Goal: Task Accomplishment & Management: Use online tool/utility

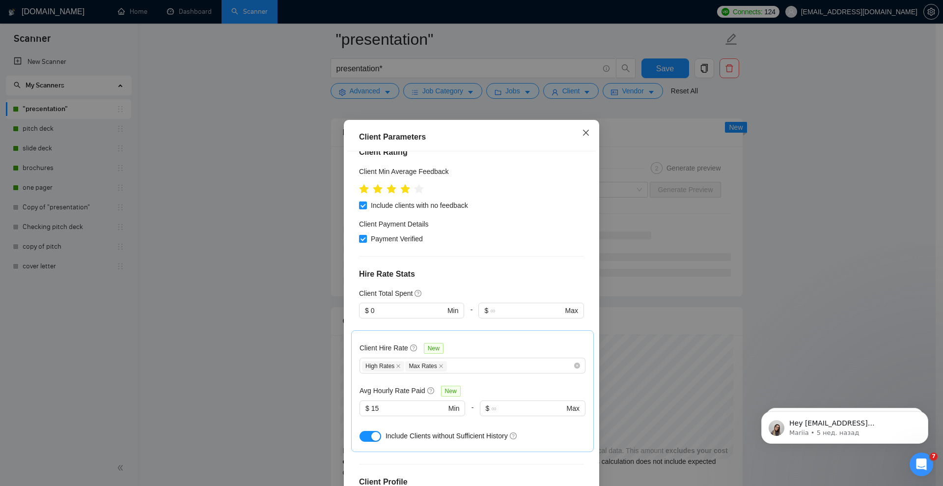
scroll to position [0, 0]
drag, startPoint x: 582, startPoint y: 129, endPoint x: 597, endPoint y: 134, distance: 15.5
click at [582, 129] on icon "close" at bounding box center [586, 133] width 8 height 8
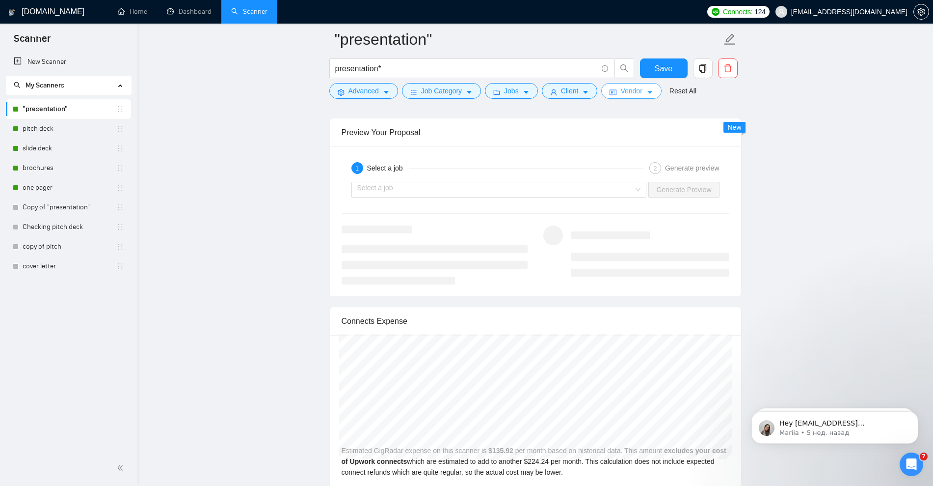
click at [651, 90] on button "Vendor" at bounding box center [631, 91] width 60 height 16
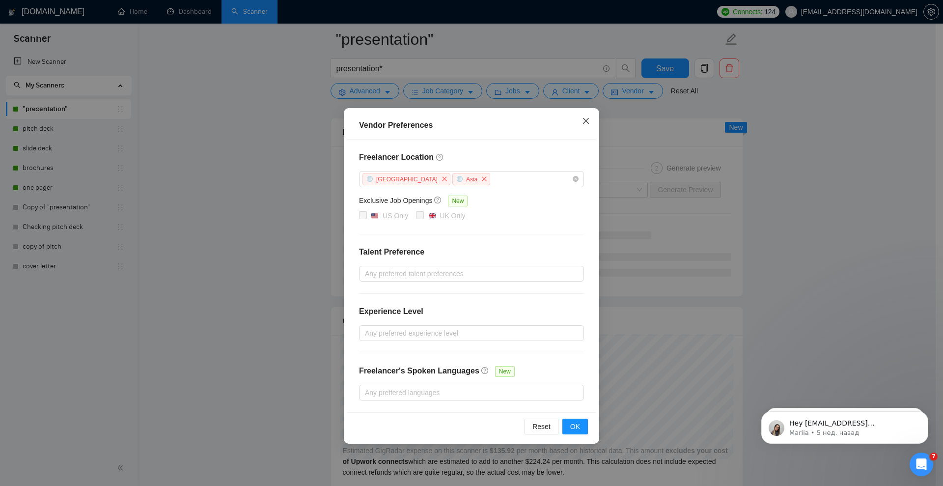
click at [584, 119] on icon "close" at bounding box center [586, 121] width 8 height 8
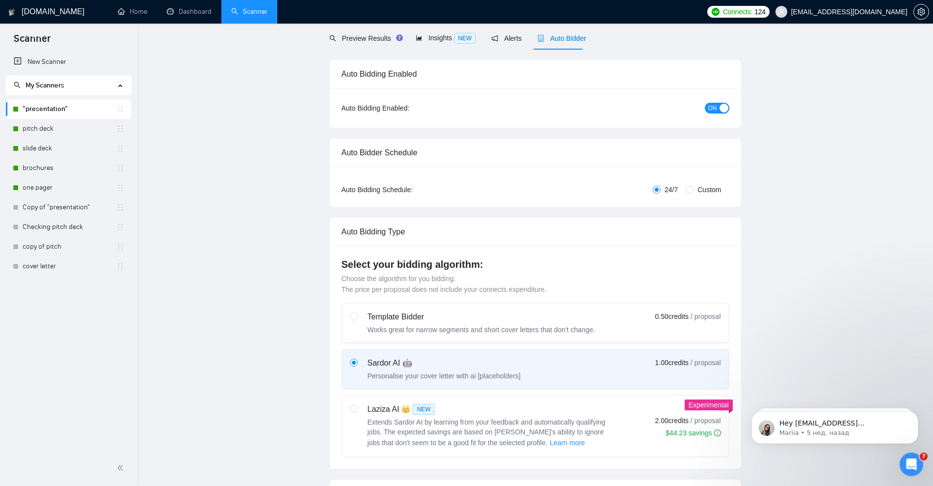
scroll to position [0, 0]
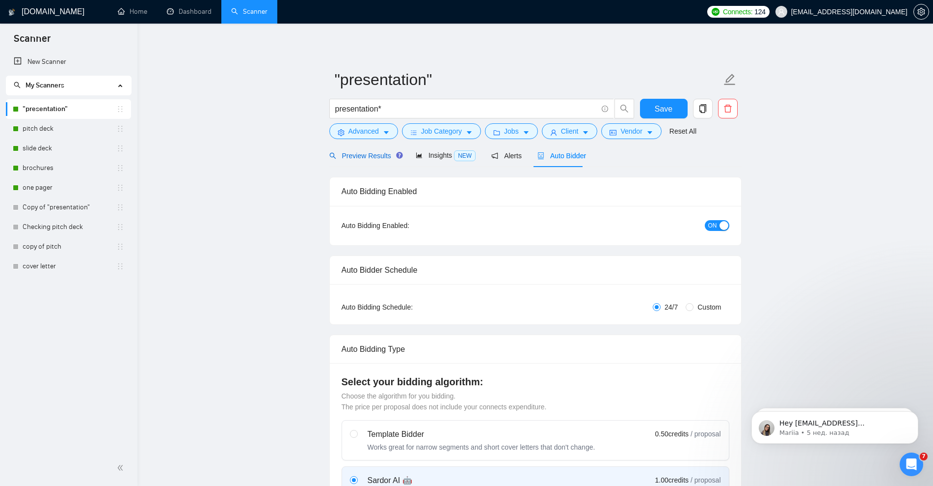
click at [347, 156] on span "Preview Results" at bounding box center [364, 156] width 71 height 8
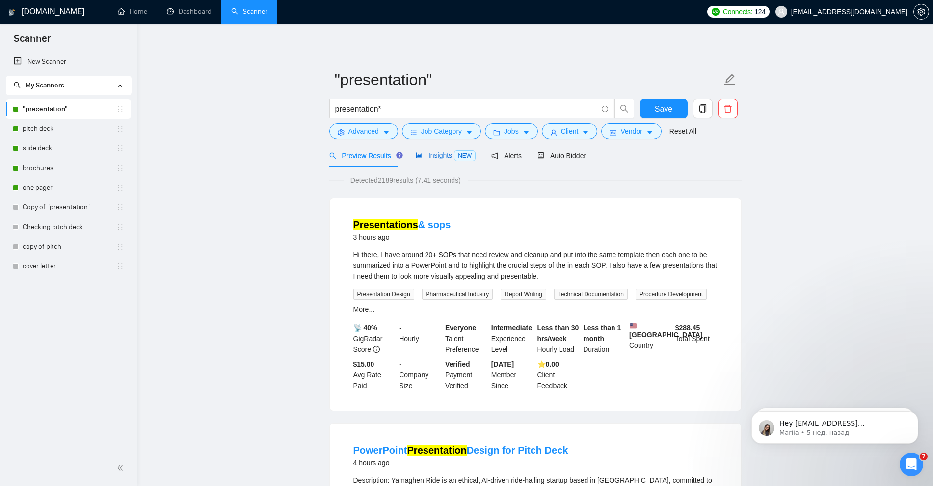
click at [436, 154] on span "Insights NEW" at bounding box center [446, 155] width 60 height 8
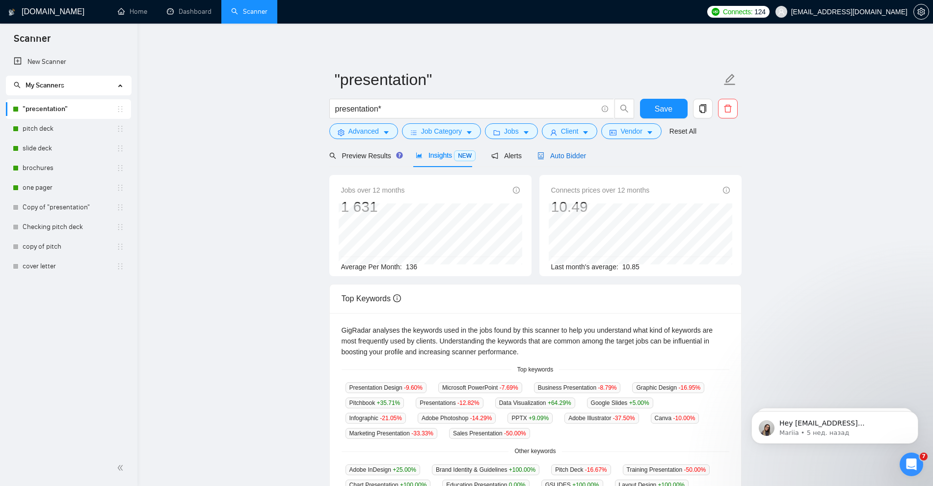
click at [555, 156] on span "Auto Bidder" at bounding box center [562, 156] width 49 height 8
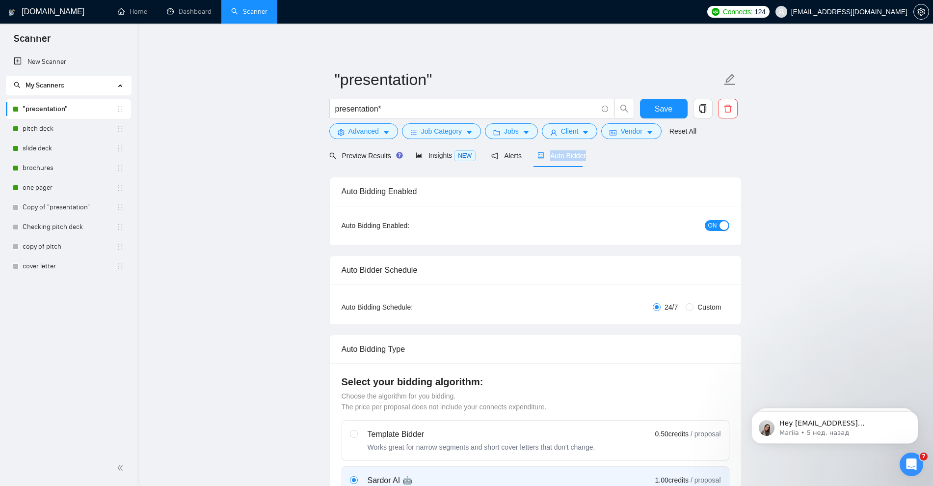
drag, startPoint x: 584, startPoint y: 153, endPoint x: 547, endPoint y: 153, distance: 36.3
click at [547, 153] on div "Preview Results Insights NEW Alerts Auto Bidder" at bounding box center [535, 155] width 412 height 23
copy span "Auto Bidder"
click at [665, 106] on span "Save" at bounding box center [664, 109] width 18 height 12
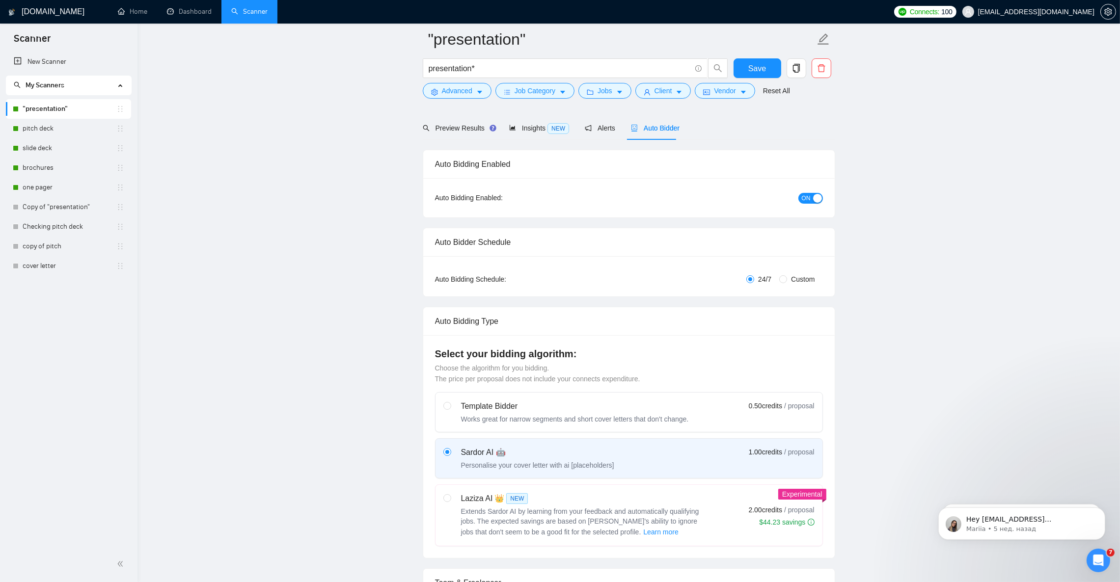
scroll to position [74, 0]
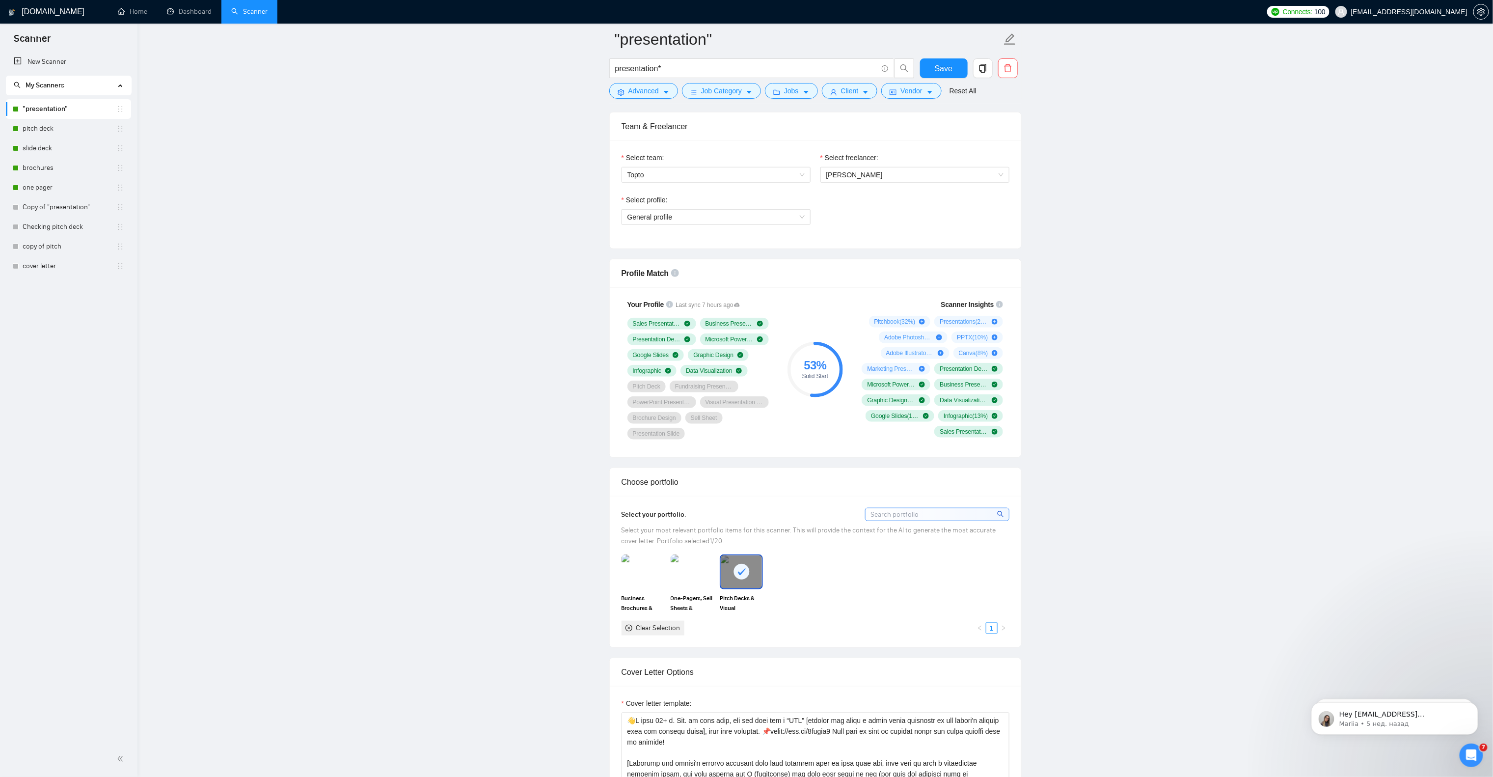
scroll to position [446, 0]
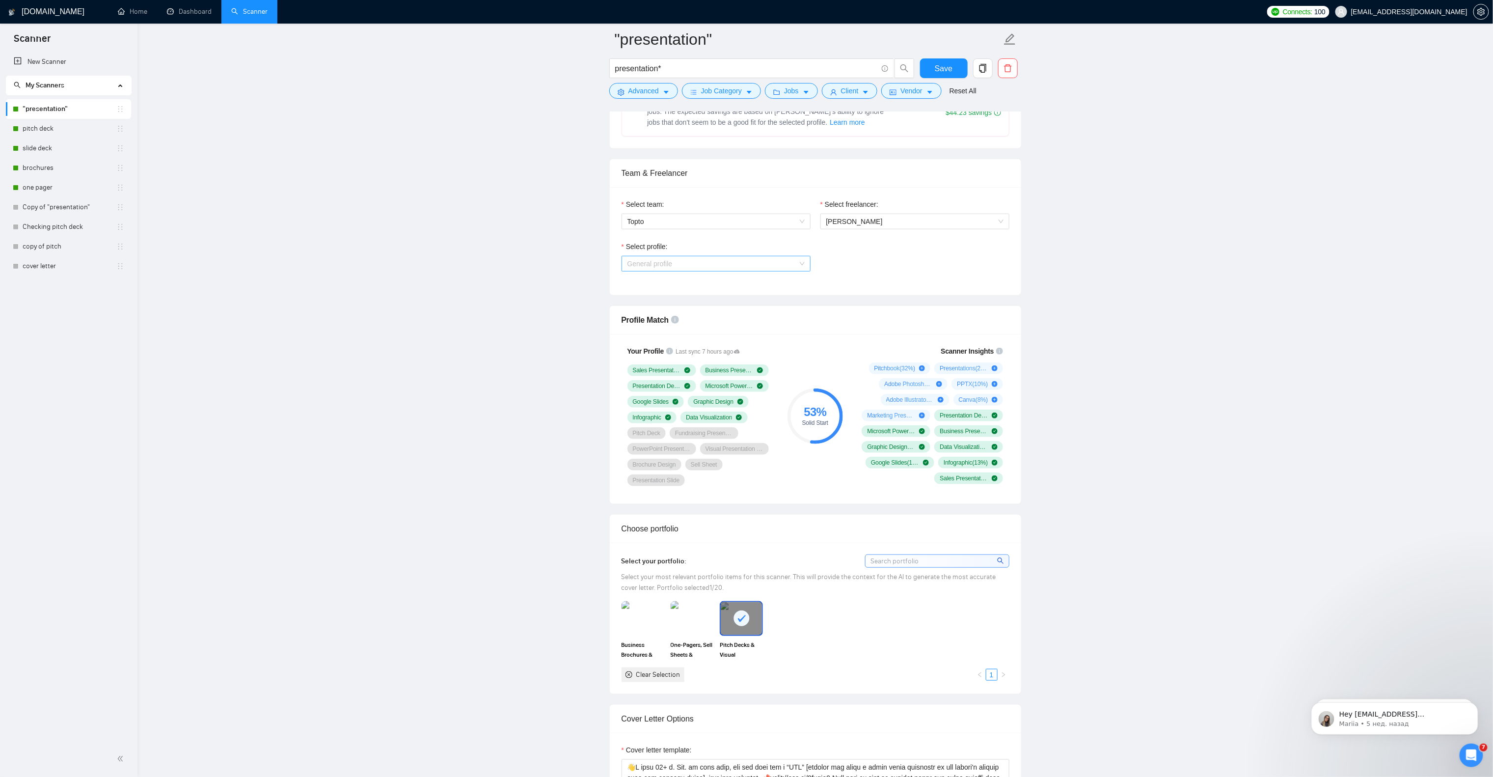
click at [715, 262] on span "General profile" at bounding box center [715, 263] width 177 height 15
click at [667, 321] on span "Presentation Design" at bounding box center [658, 321] width 62 height 8
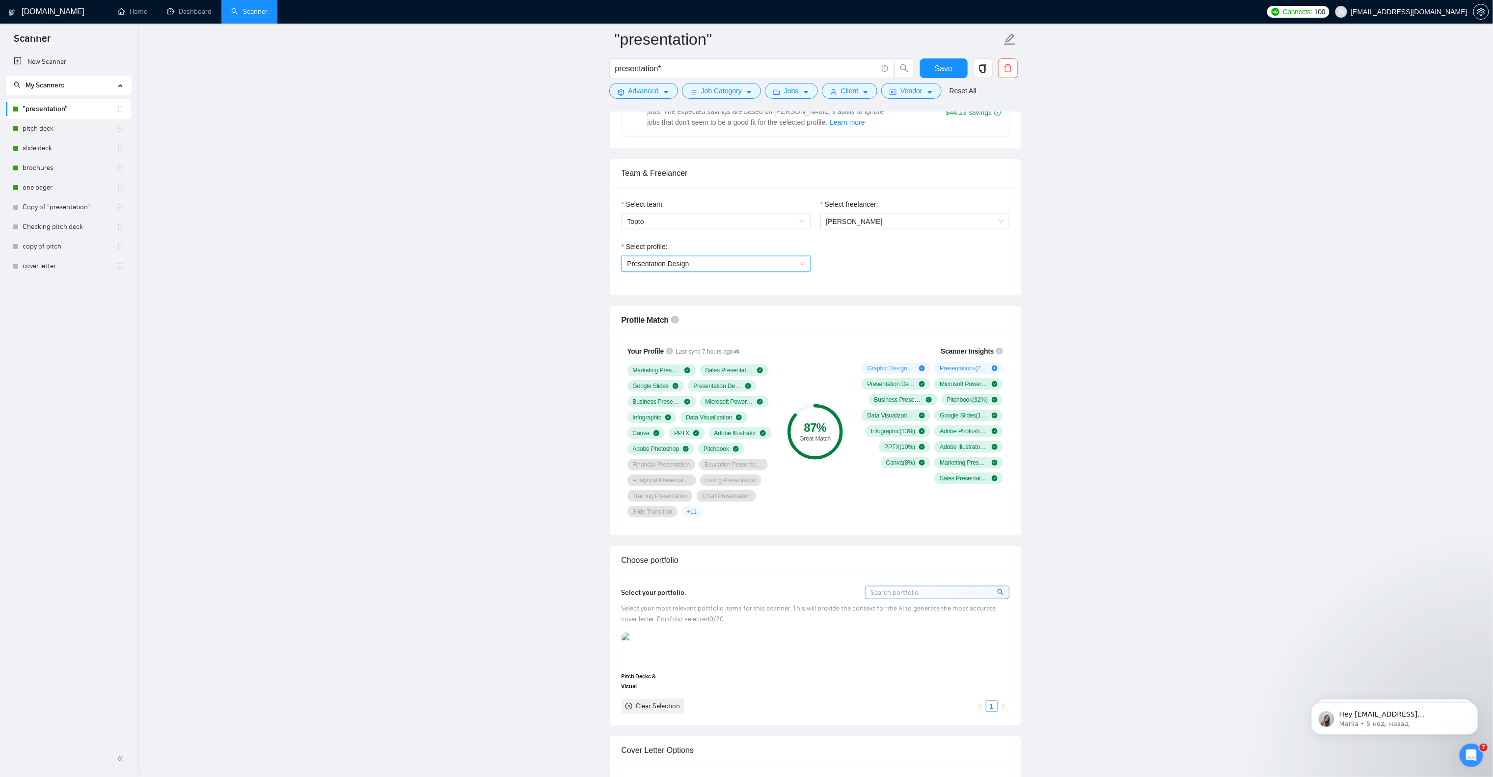
click at [677, 268] on span "Presentation Design" at bounding box center [658, 264] width 62 height 8
click at [681, 290] on div "General profile" at bounding box center [715, 289] width 177 height 11
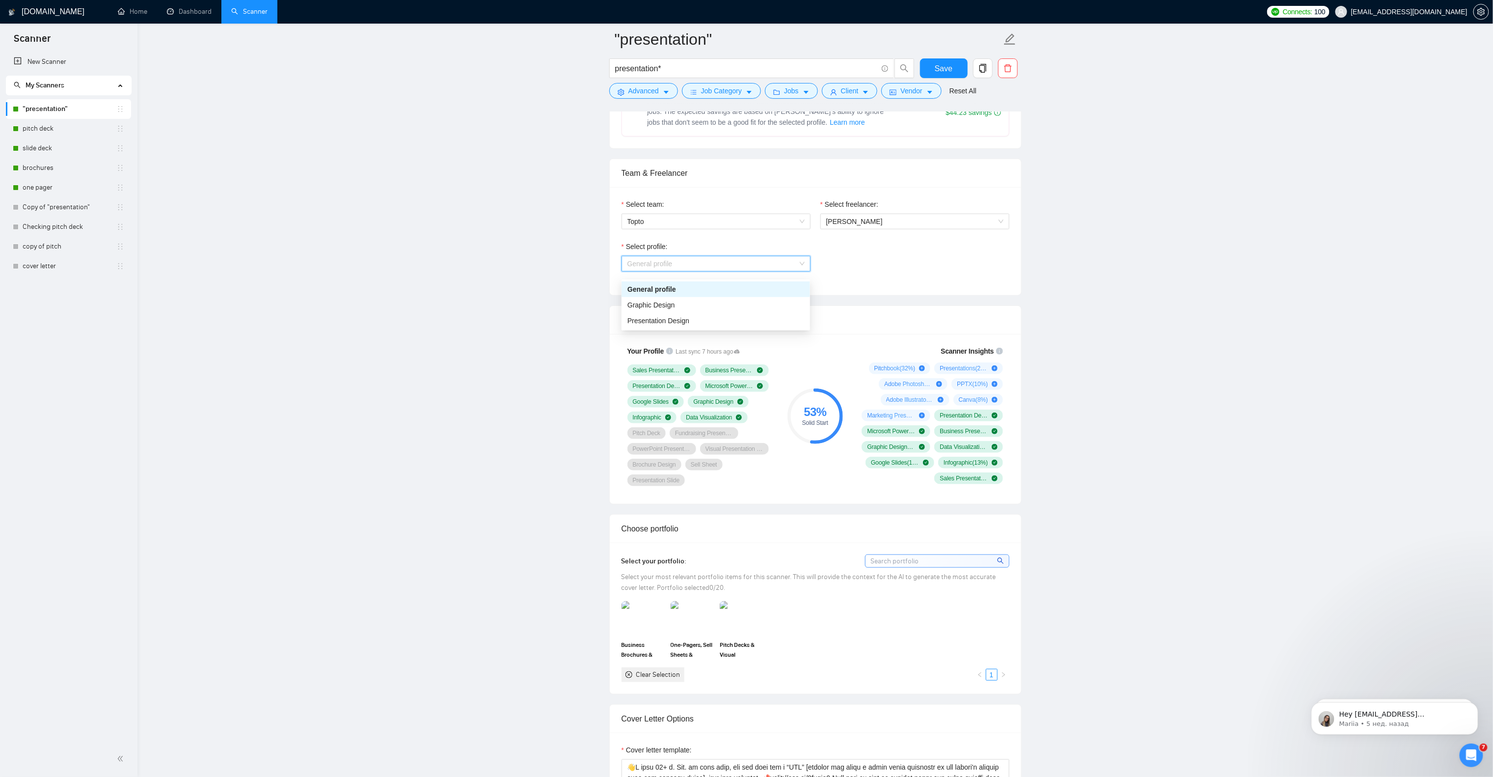
click at [775, 271] on span "General profile" at bounding box center [715, 263] width 177 height 15
click at [745, 325] on div "Presentation Design" at bounding box center [715, 320] width 177 height 11
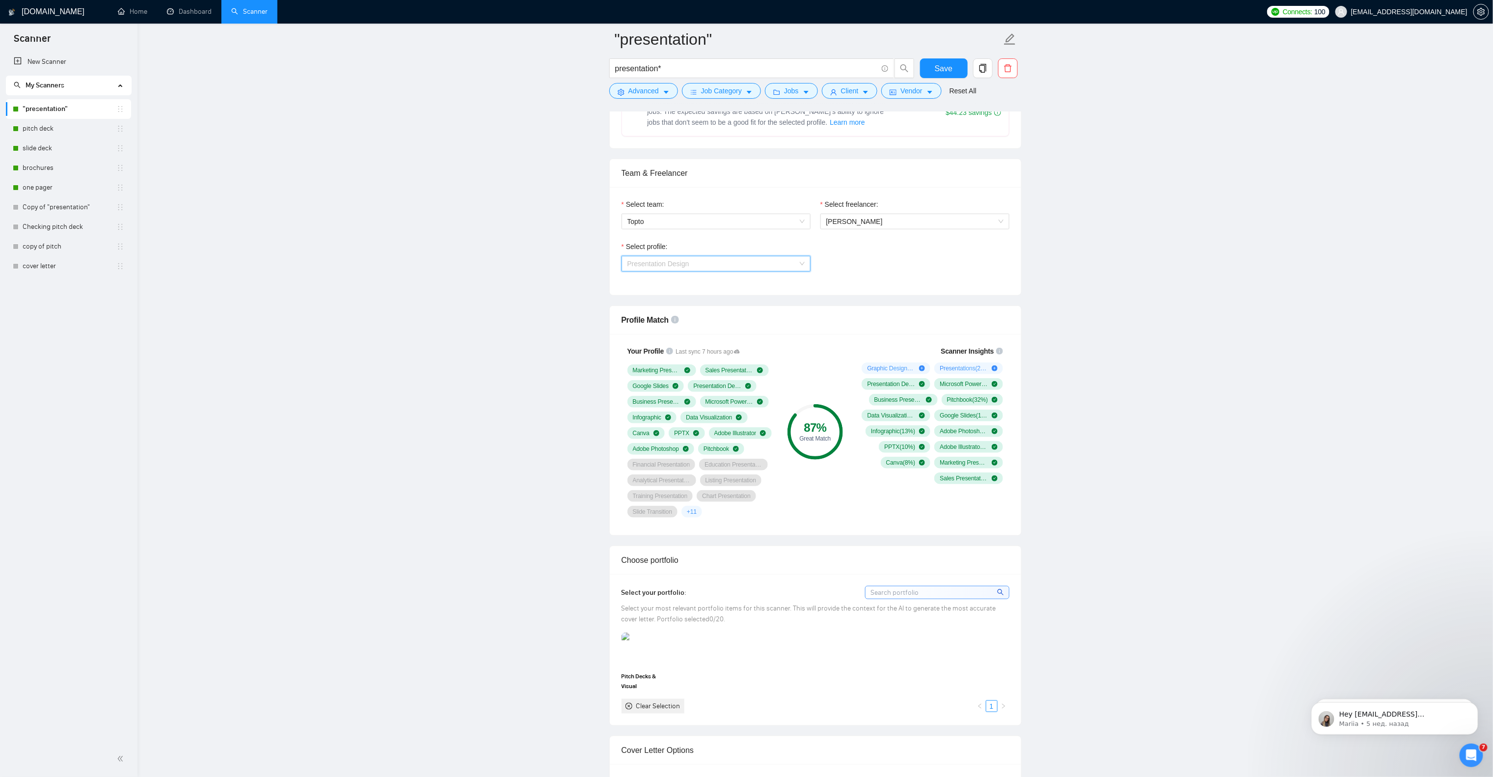
click at [703, 262] on span "Presentation Design" at bounding box center [715, 263] width 177 height 15
click at [696, 284] on div "General profile" at bounding box center [715, 289] width 177 height 11
